Goal: Use online tool/utility: Use online tool/utility

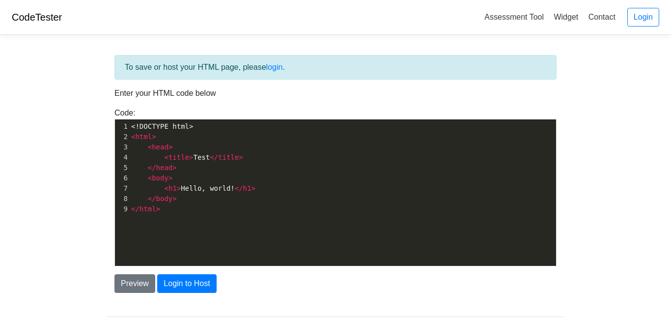
click at [204, 214] on pre "</ html >" at bounding box center [342, 209] width 427 height 10
type textarea "<!DOCTYPE html> <html> <head> <title>Test</title> </head> <body> <h1>Hello, wor…"
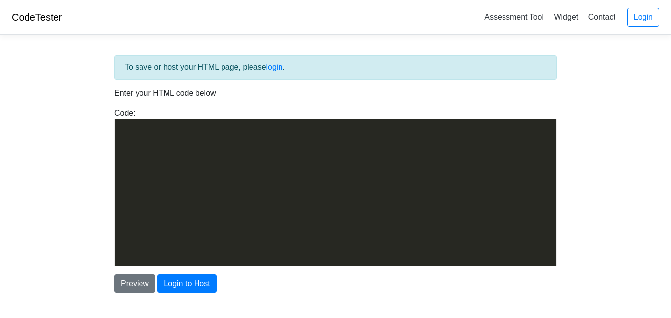
scroll to position [477, 0]
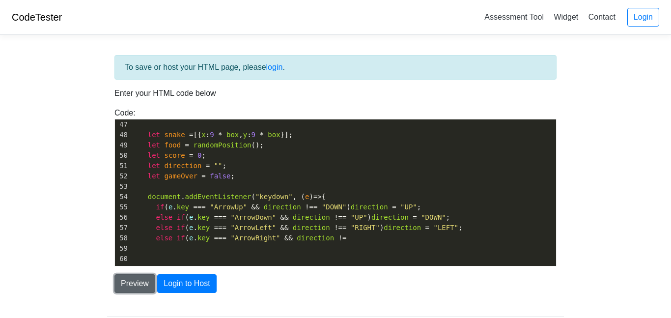
click at [140, 282] on button "Preview" at bounding box center [134, 283] width 41 height 19
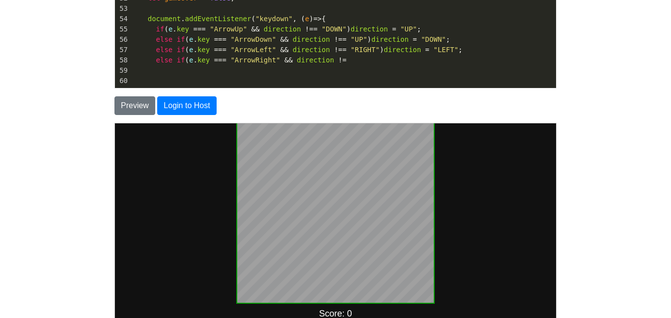
scroll to position [267, 0]
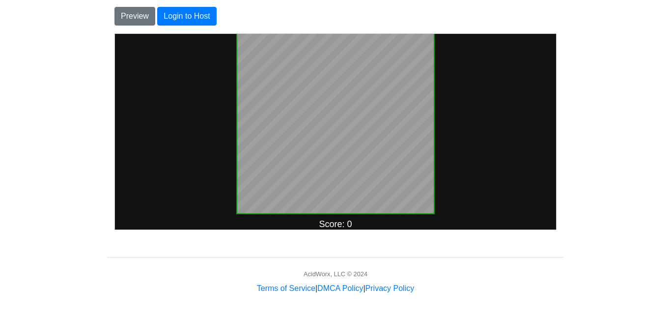
click at [435, 135] on body "🐍 Snake Game Score: 0" at bounding box center [334, 105] width 441 height 196
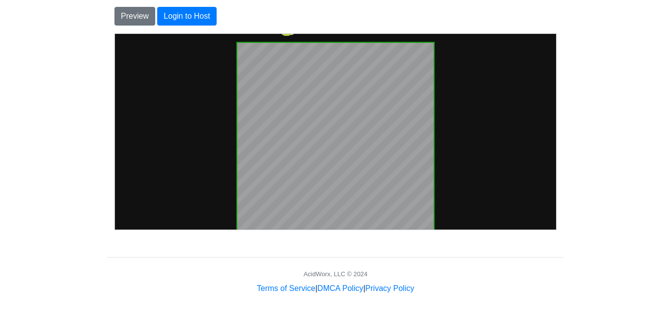
click at [289, 35] on h1 "🐍 Snake Game" at bounding box center [335, 27] width 118 height 19
